Goal: Transaction & Acquisition: Purchase product/service

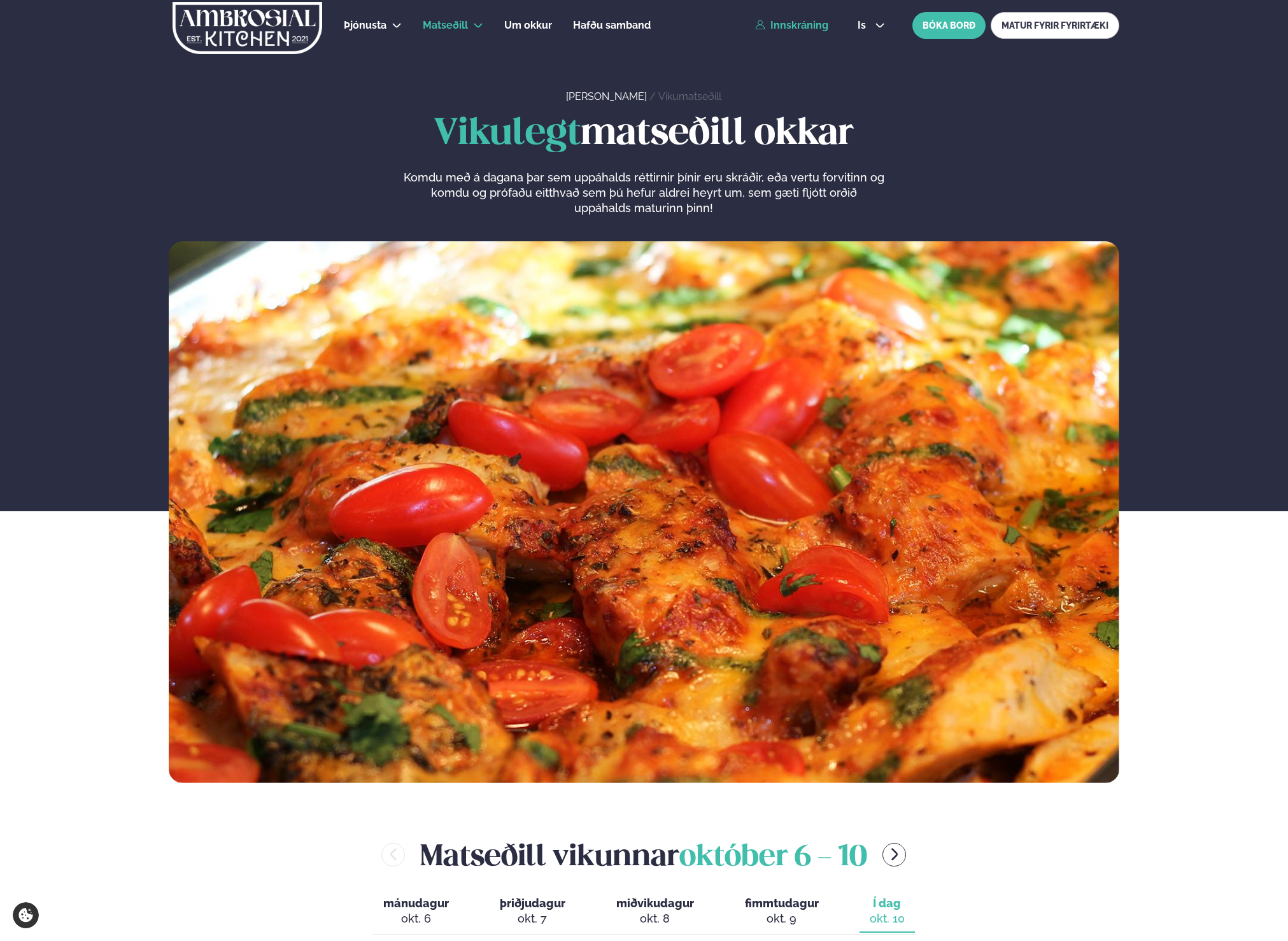
click at [779, 24] on link "Innskráning" at bounding box center [791, 25] width 73 height 12
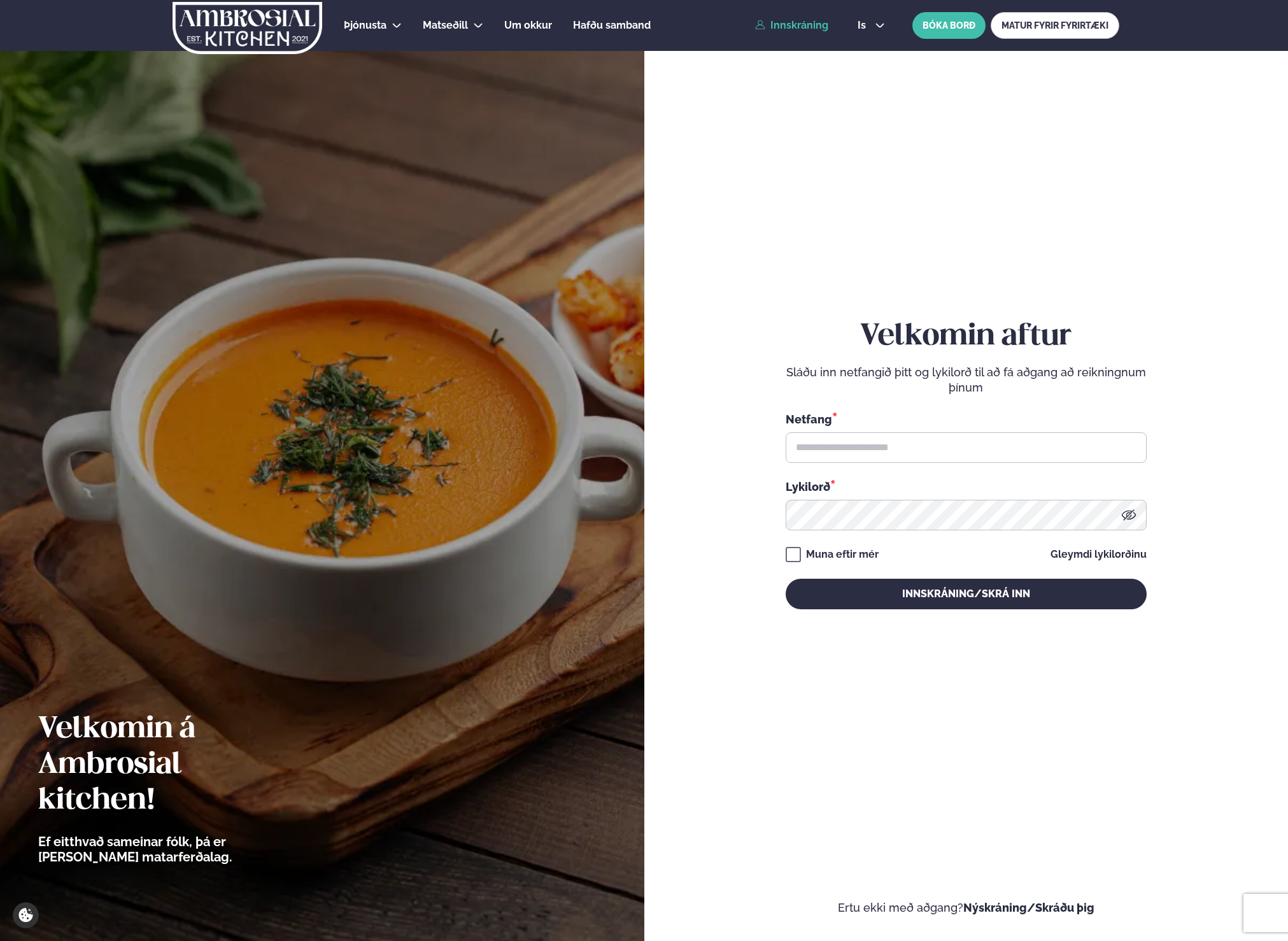
click at [846, 463] on div "Netfang * Lykilorð *" at bounding box center [966, 470] width 361 height 120
click at [850, 455] on input "text" at bounding box center [966, 447] width 361 height 31
type input "**********"
click at [945, 587] on button "Innskráning/Skrá inn" at bounding box center [966, 594] width 361 height 31
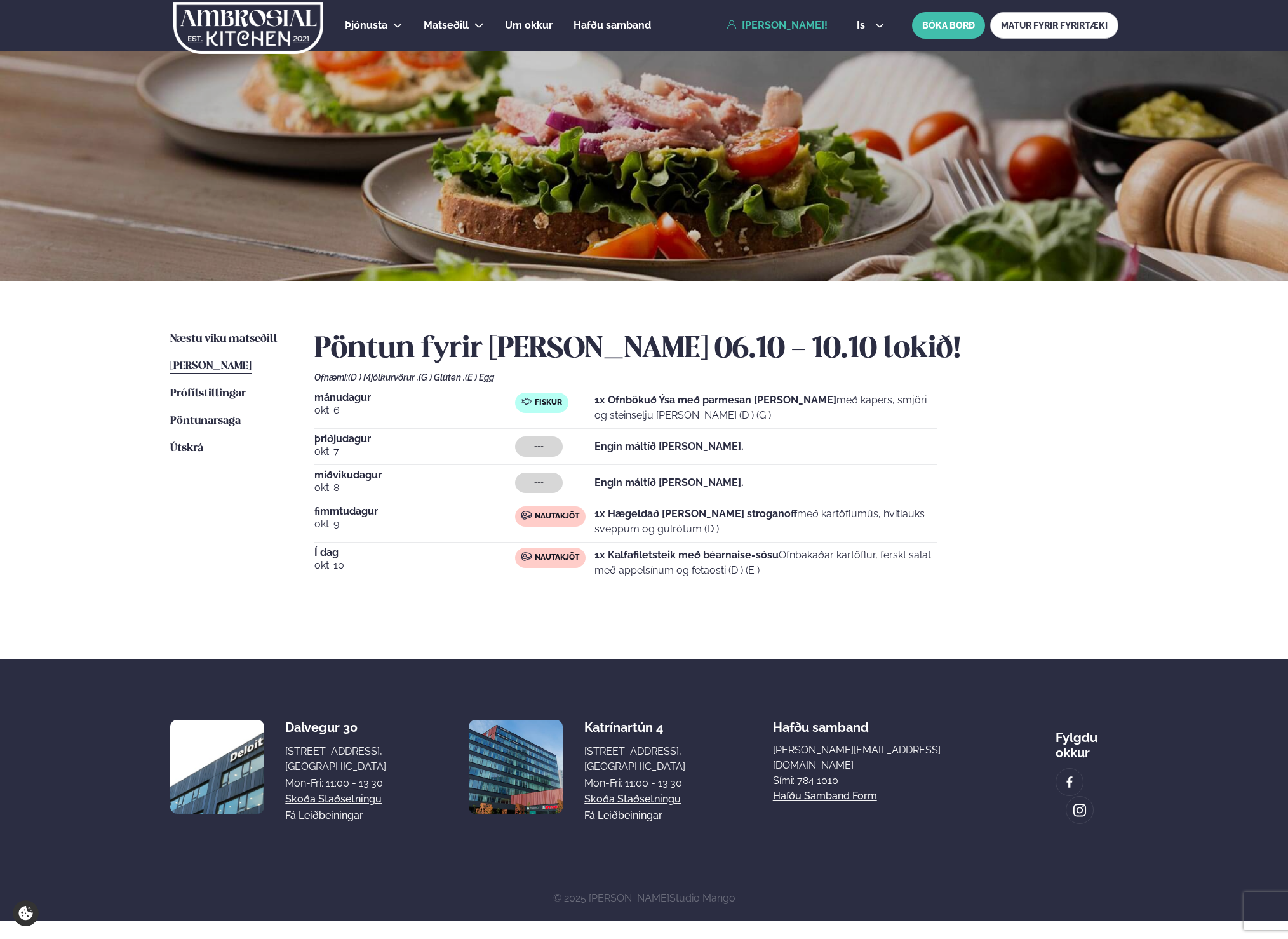
click at [240, 352] on ul "Næstu [PERSON_NAME] matseðill Næsta vika [PERSON_NAME] matseðill [PERSON_NAME] …" at bounding box center [229, 472] width 119 height 281
click at [241, 346] on link "Næstu [PERSON_NAME] matseðill Næsta vika" at bounding box center [224, 339] width 107 height 15
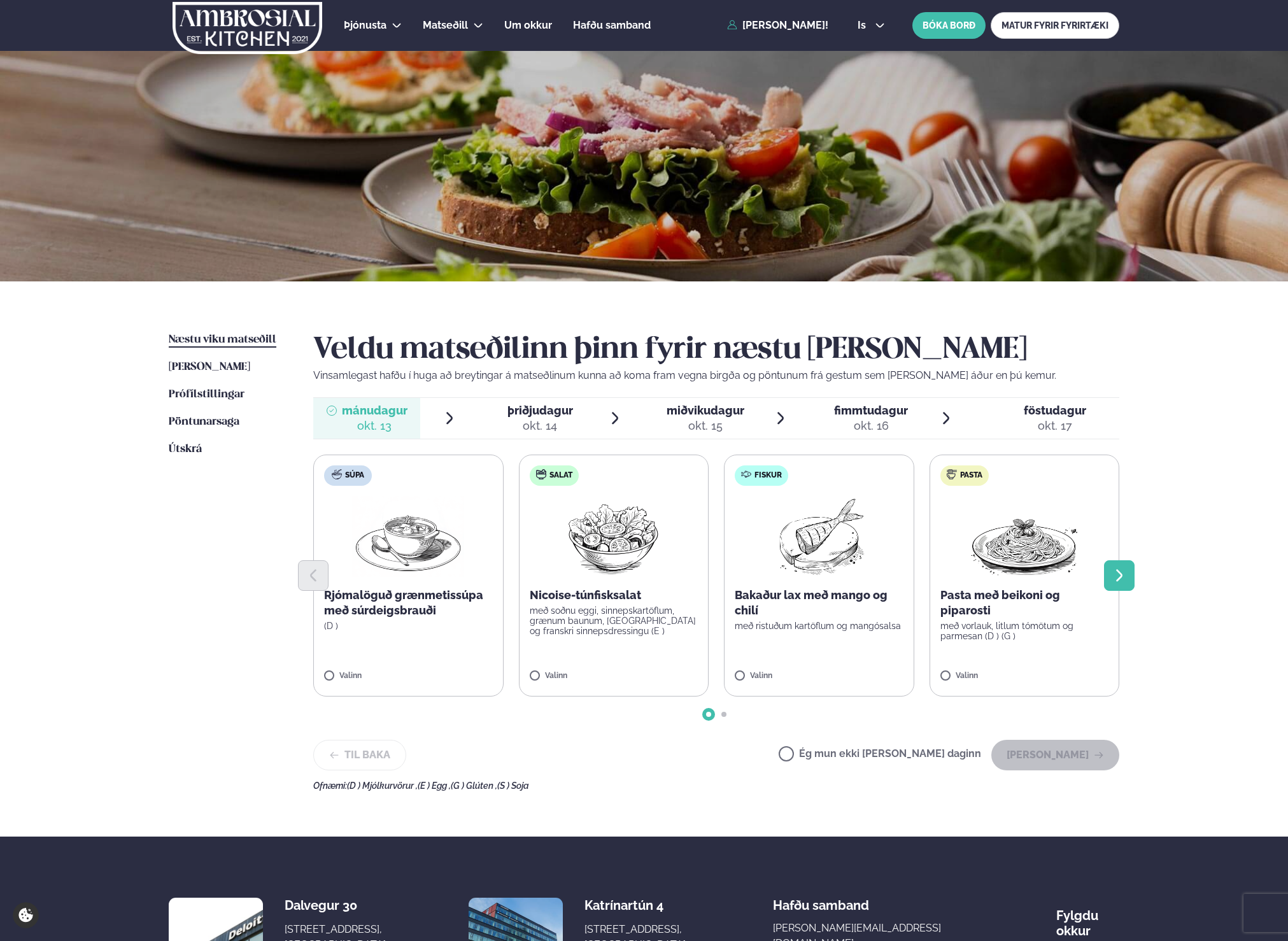
click at [1119, 575] on icon "Next slide" at bounding box center [1119, 575] width 15 height 15
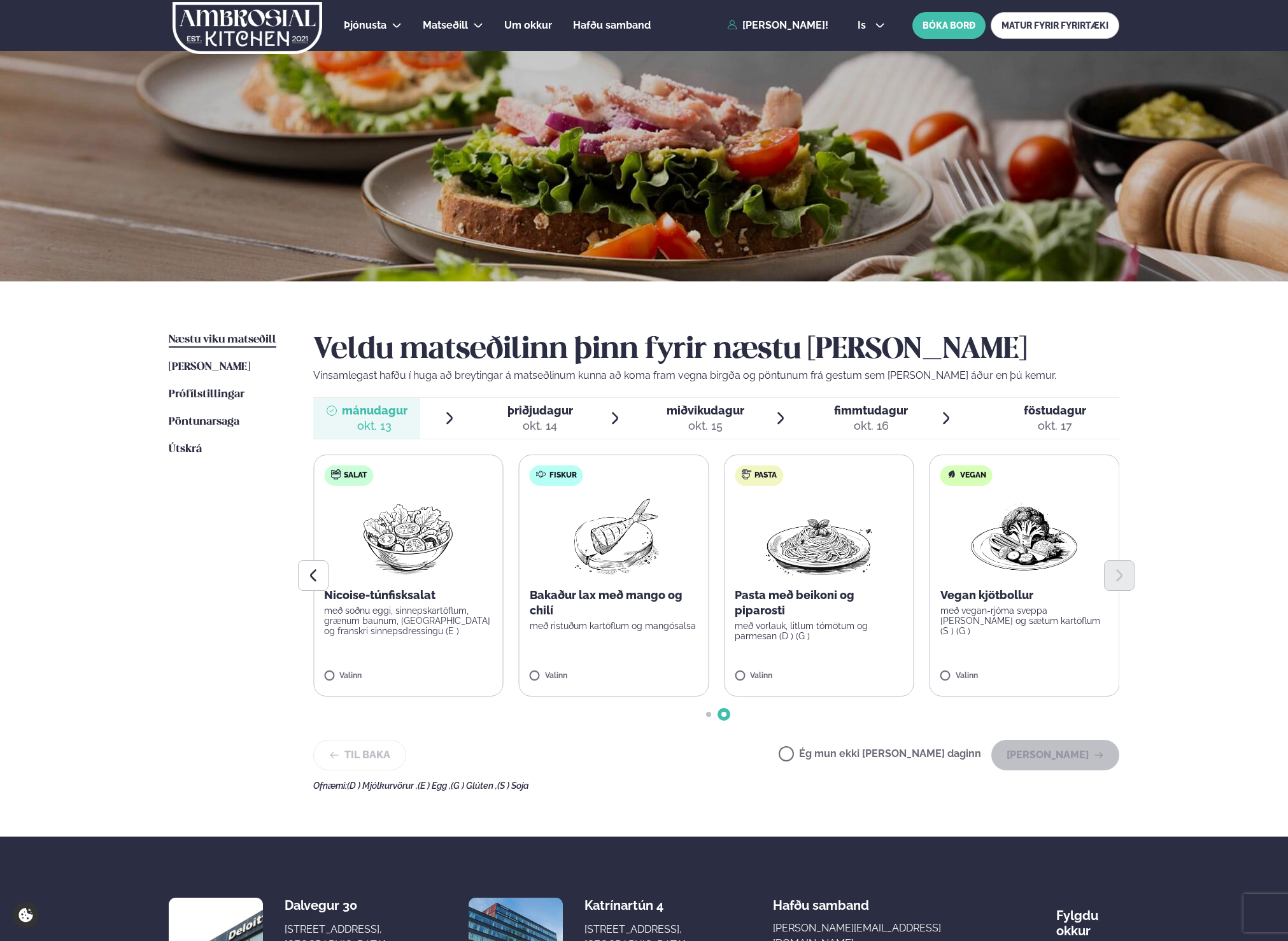
click at [783, 644] on label "Pasta Pasta með beikoni og piparosti með vorlauk, litlum tómötum og parmesan (D…" at bounding box center [819, 575] width 190 height 242
click at [1022, 750] on button "[PERSON_NAME]" at bounding box center [1055, 755] width 128 height 31
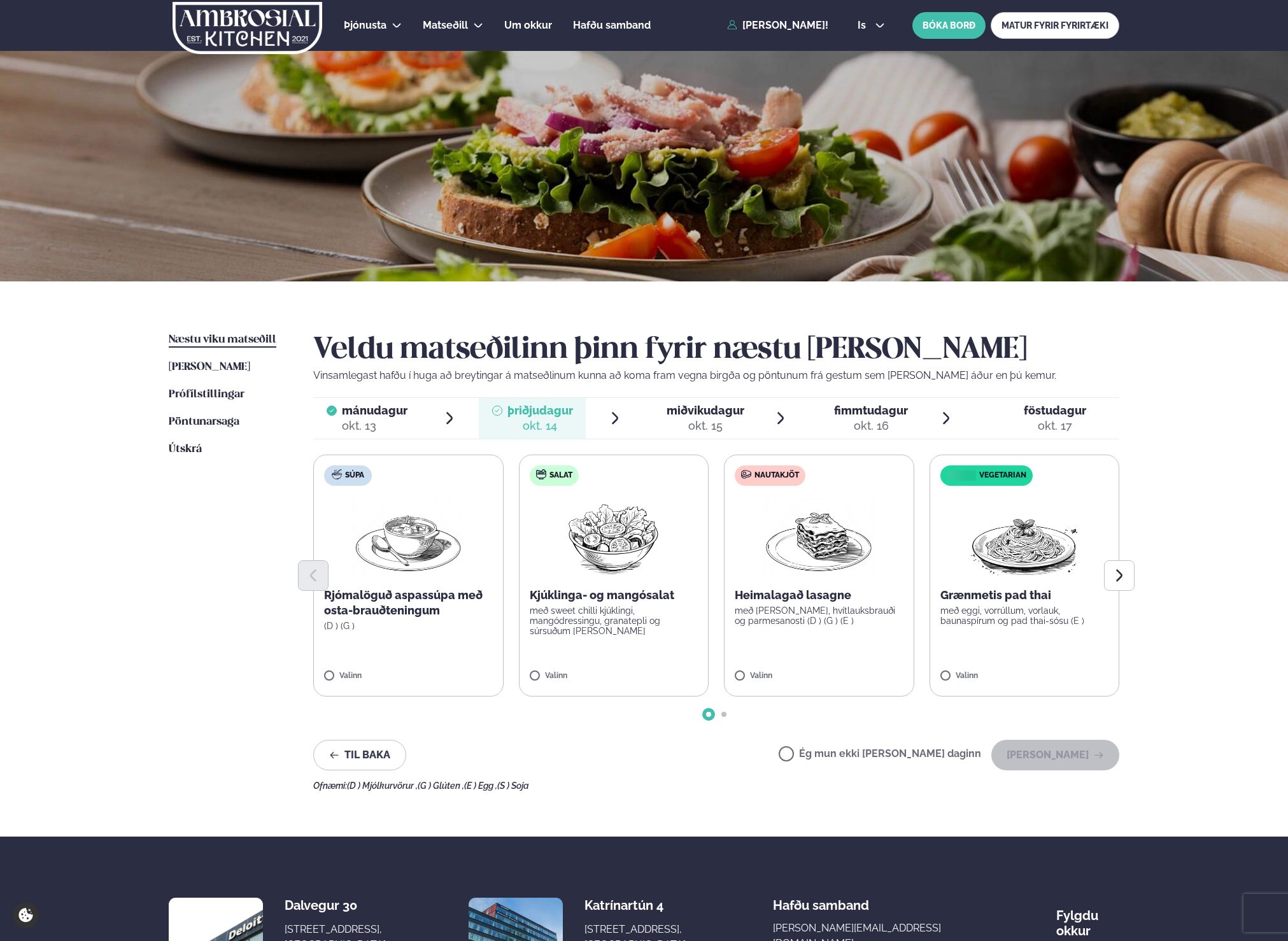
click at [849, 534] on img at bounding box center [819, 536] width 112 height 81
click at [774, 665] on div at bounding box center [781, 669] width 48 height 25
drag, startPoint x: 891, startPoint y: 772, endPoint x: 892, endPoint y: 755, distance: 17.0
click at [891, 770] on div "Veldu matseðilinn þinn fyrir næstu [PERSON_NAME] Vinsamlegast hafðu í huga að b…" at bounding box center [716, 561] width 806 height 458
drag, startPoint x: 893, startPoint y: 753, endPoint x: 939, endPoint y: 753, distance: 46.0
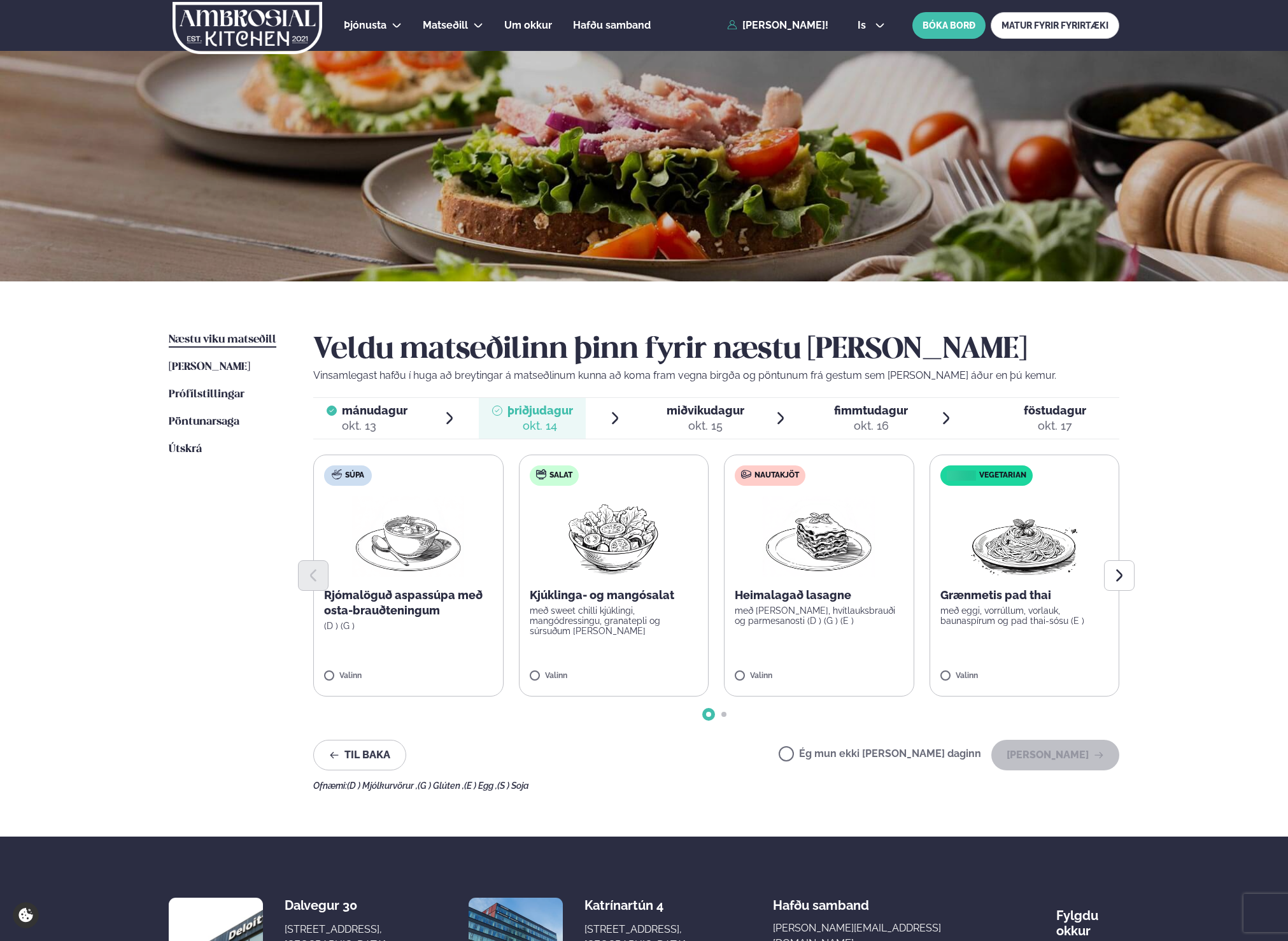
click at [893, 753] on label "Ég mun ekki [PERSON_NAME] daginn" at bounding box center [879, 755] width 203 height 14
click at [1048, 756] on button "[PERSON_NAME]" at bounding box center [1055, 755] width 128 height 31
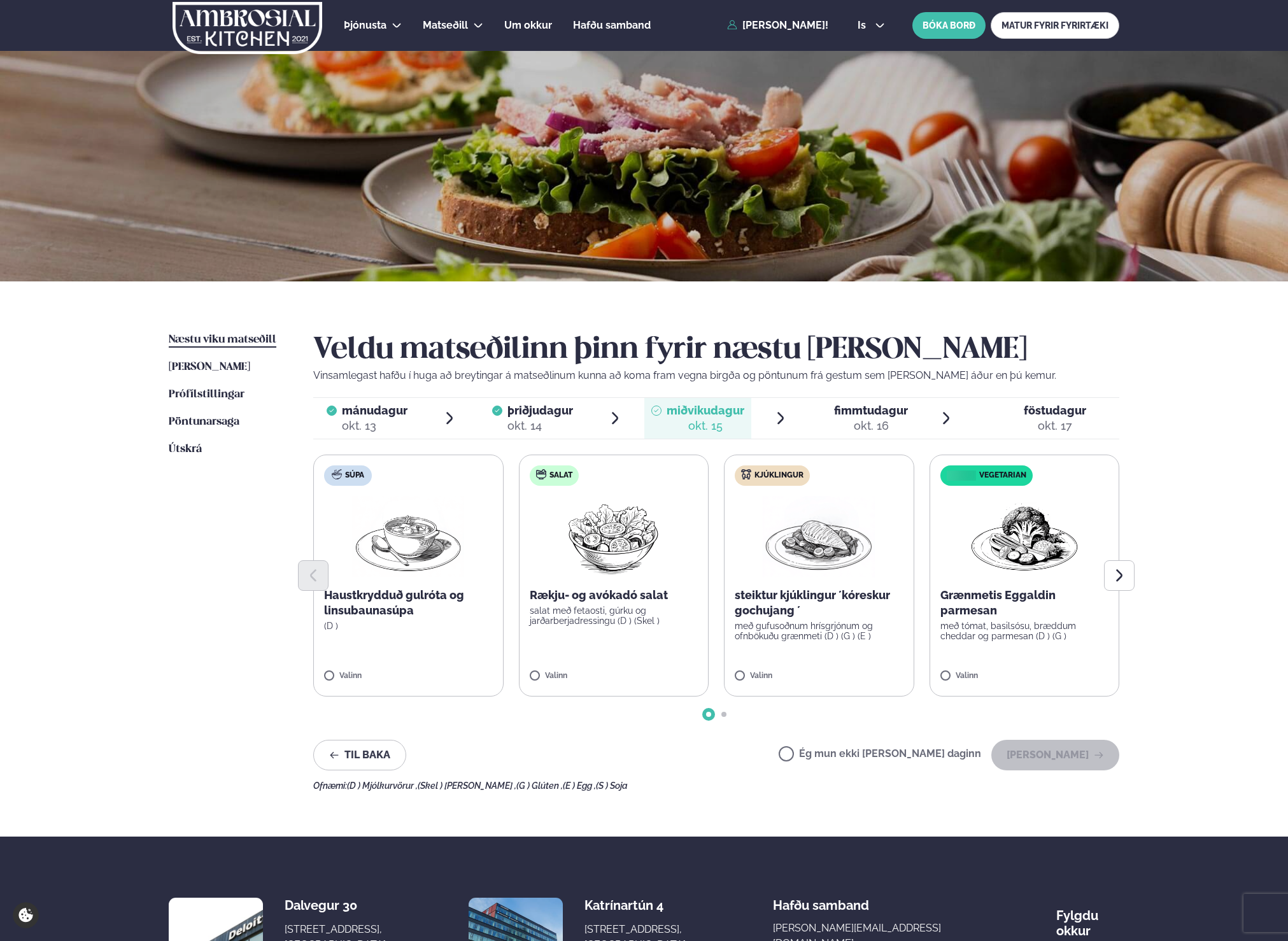
click at [903, 750] on label "Ég mun ekki [PERSON_NAME] daginn" at bounding box center [879, 755] width 203 height 14
click at [1075, 762] on button "[PERSON_NAME]" at bounding box center [1055, 755] width 128 height 31
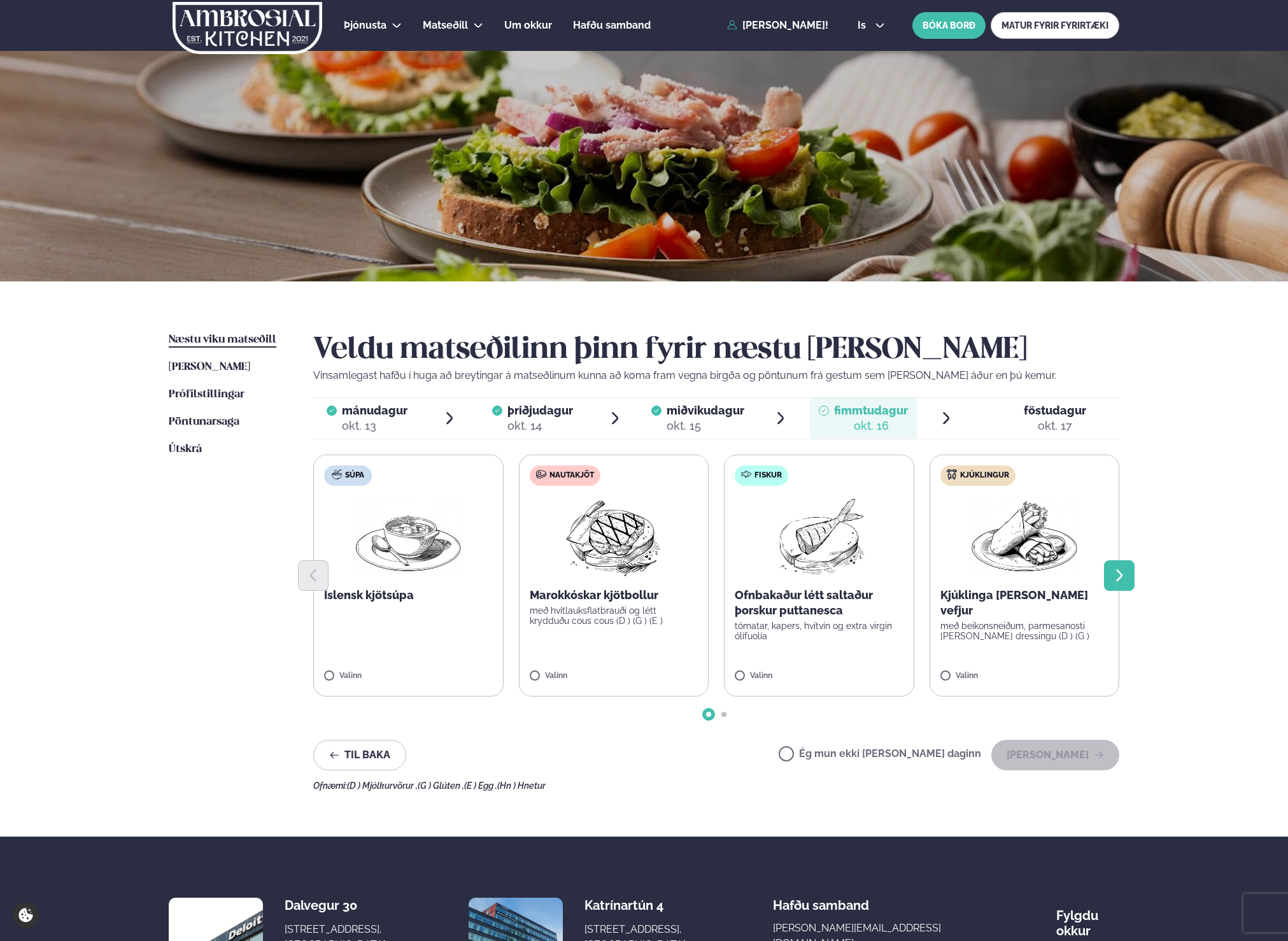
click at [1125, 574] on icon "Next slide" at bounding box center [1119, 575] width 15 height 15
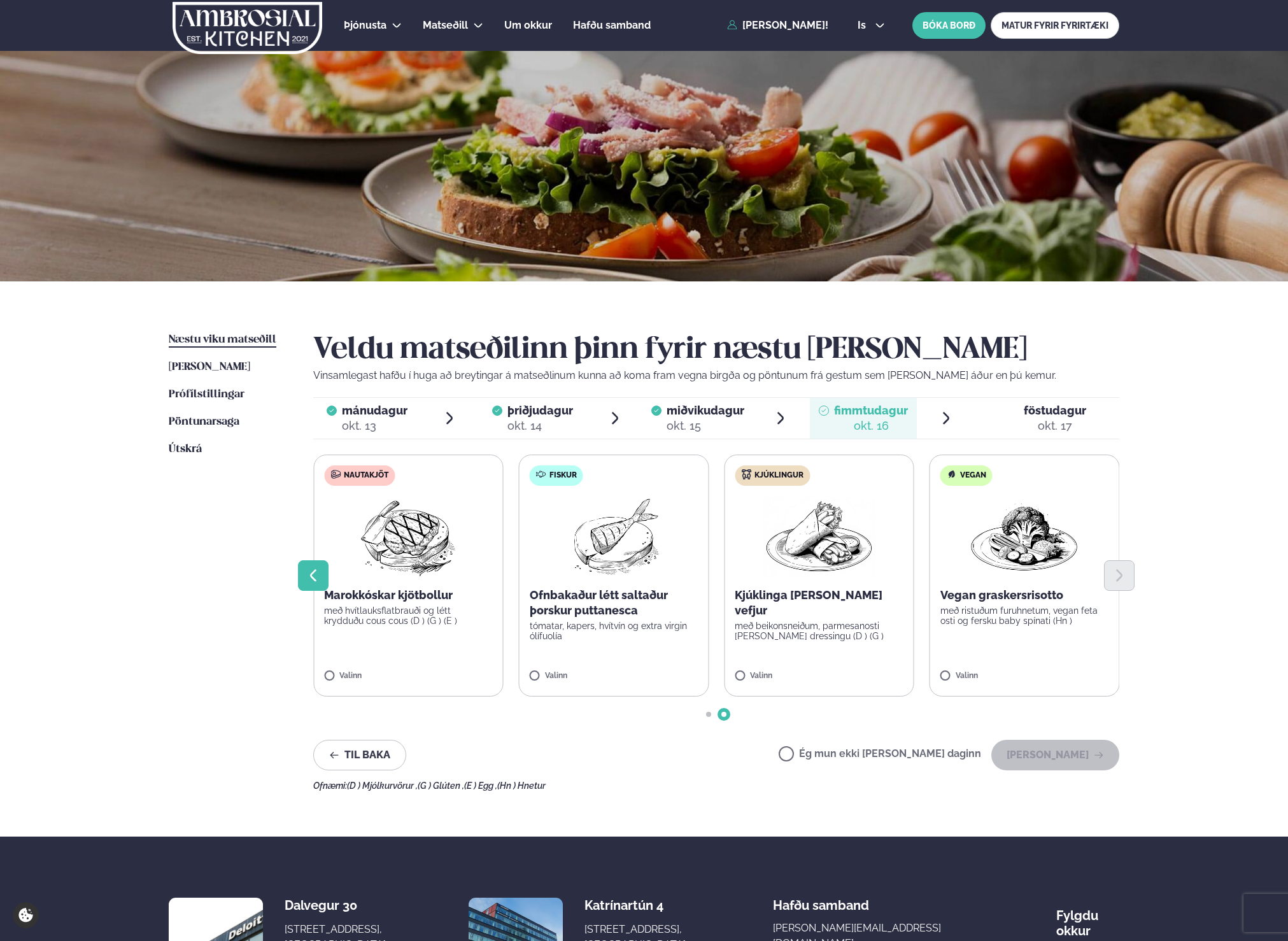
click at [307, 569] on icon "Previous slide" at bounding box center [313, 575] width 15 height 15
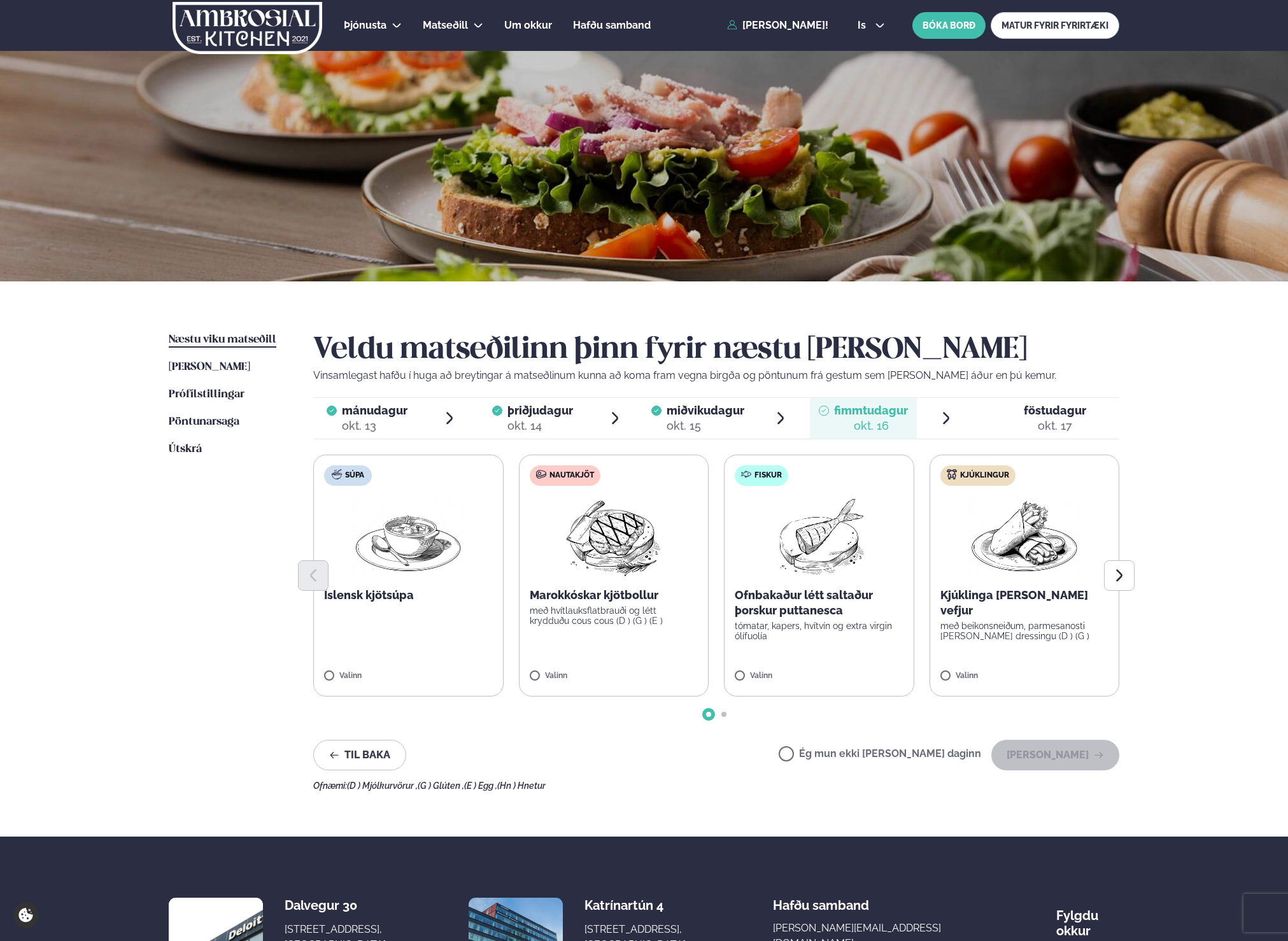
click at [832, 615] on p "Ofnbakaður létt saltaður þorskur puttanesca" at bounding box center [819, 602] width 169 height 31
click at [1091, 764] on button "[PERSON_NAME]" at bounding box center [1055, 755] width 128 height 31
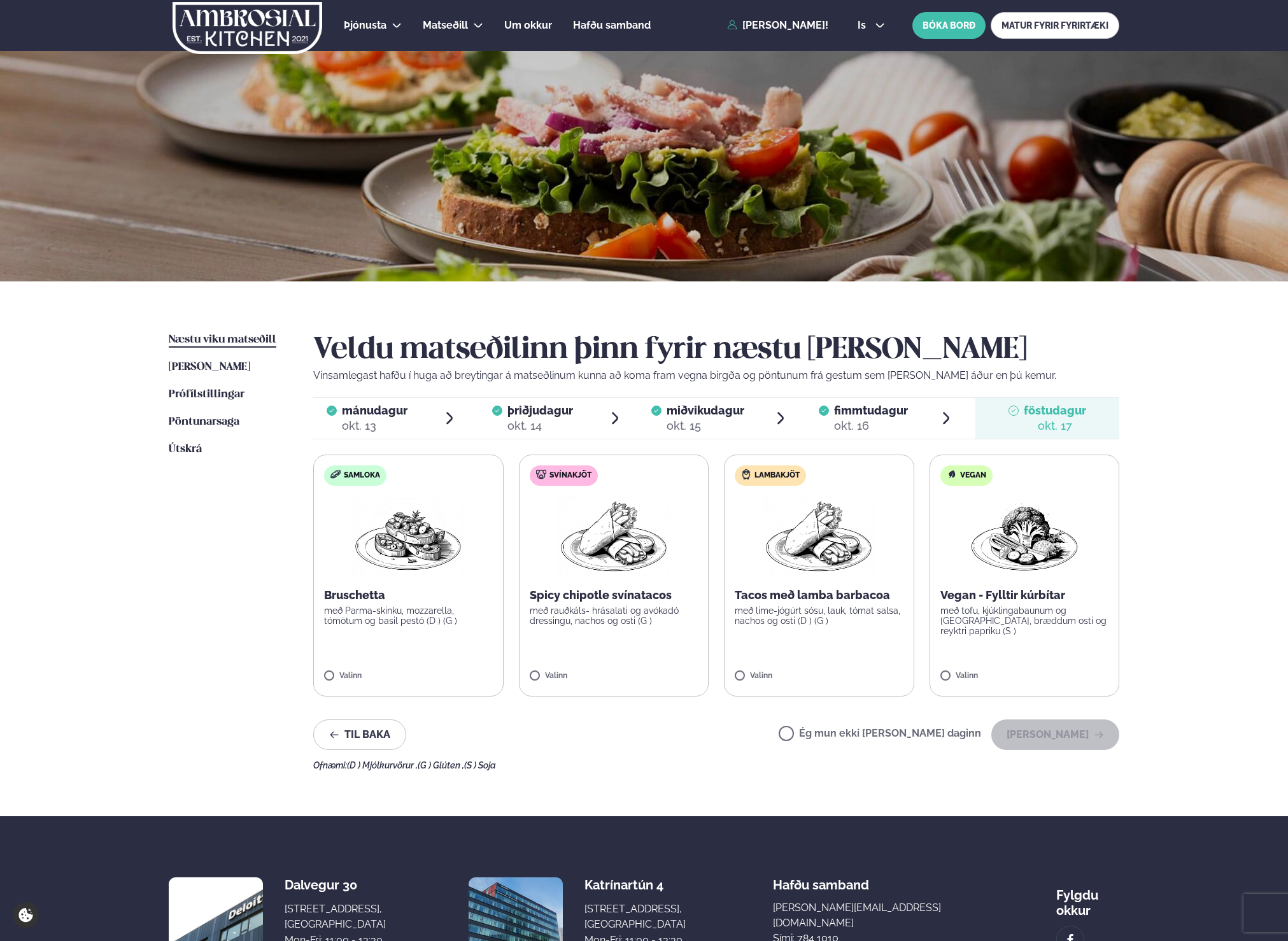
click at [734, 564] on label "Lambakjöt Tacos með lamba barbacoa með lime-jógúrt sósu, lauk, tómat salsa, nac…" at bounding box center [819, 575] width 190 height 242
click at [791, 670] on div at bounding box center [781, 669] width 48 height 25
click at [613, 582] on label "Svínakjöt Spicy chipotle svínatacos með rauðkáls- hrásalati og avókadó dressing…" at bounding box center [614, 575] width 190 height 242
click at [1069, 745] on button "[PERSON_NAME]" at bounding box center [1055, 735] width 128 height 31
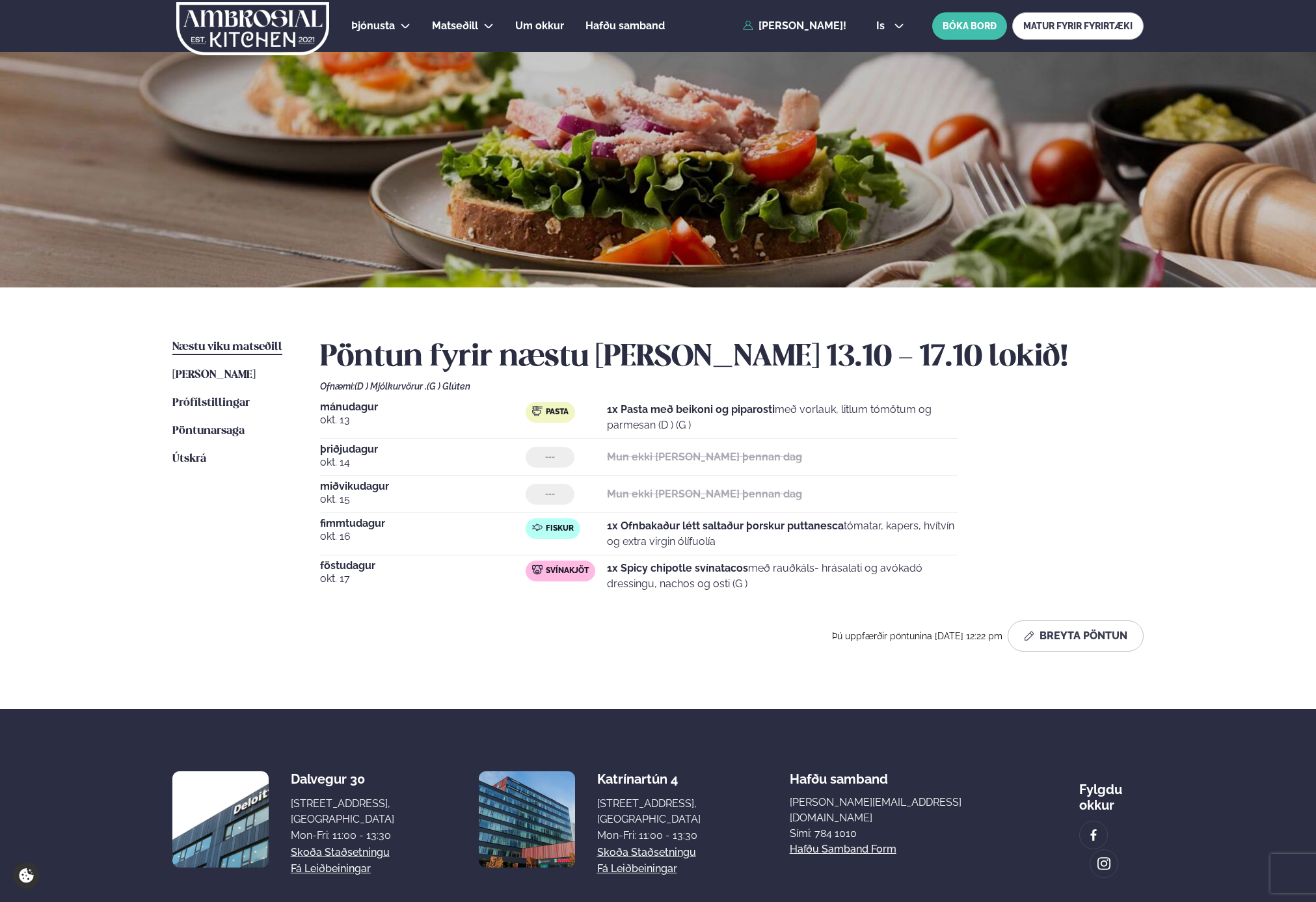
drag, startPoint x: 965, startPoint y: 395, endPoint x: 1017, endPoint y: 105, distance: 294.6
click at [971, 363] on div "Pöntun fyrir næstu [PERSON_NAME] 13.10 - 17.10 lokið! Ofnæmi: (D ) Mjólkurvörur…" at bounding box center [732, 495] width 824 height 312
